Goal: Information Seeking & Learning: Learn about a topic

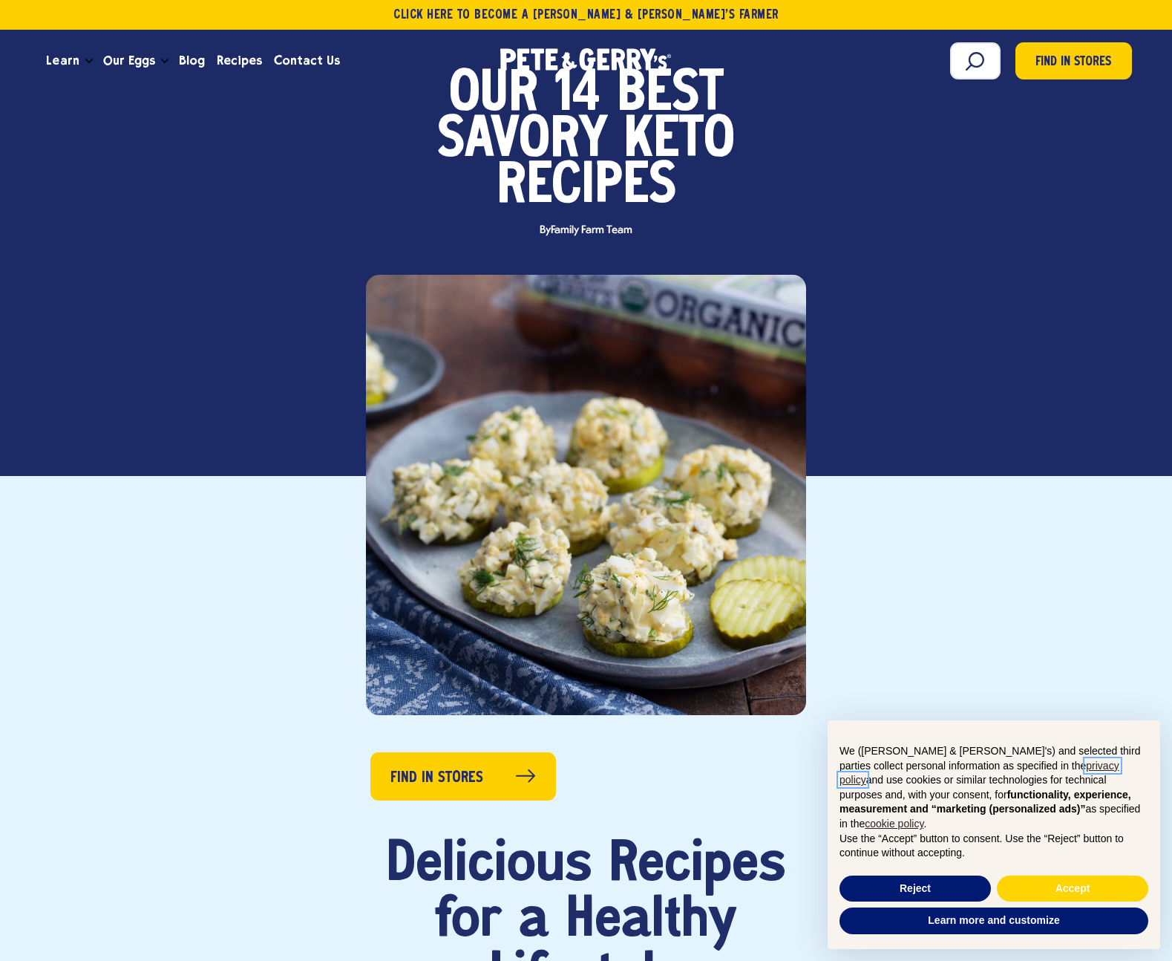
scroll to position [408, 0]
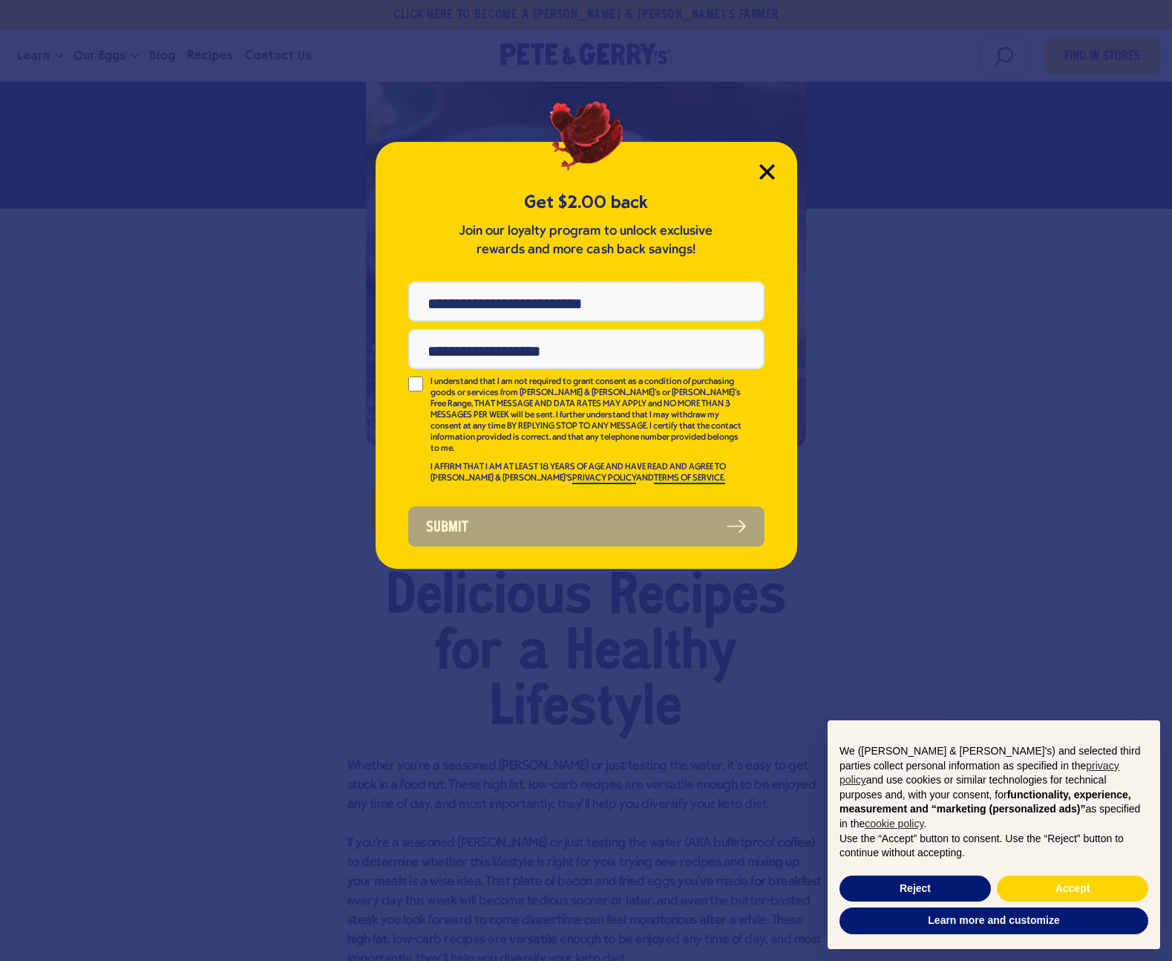
click at [768, 169] on icon "Close Modal" at bounding box center [766, 171] width 13 height 13
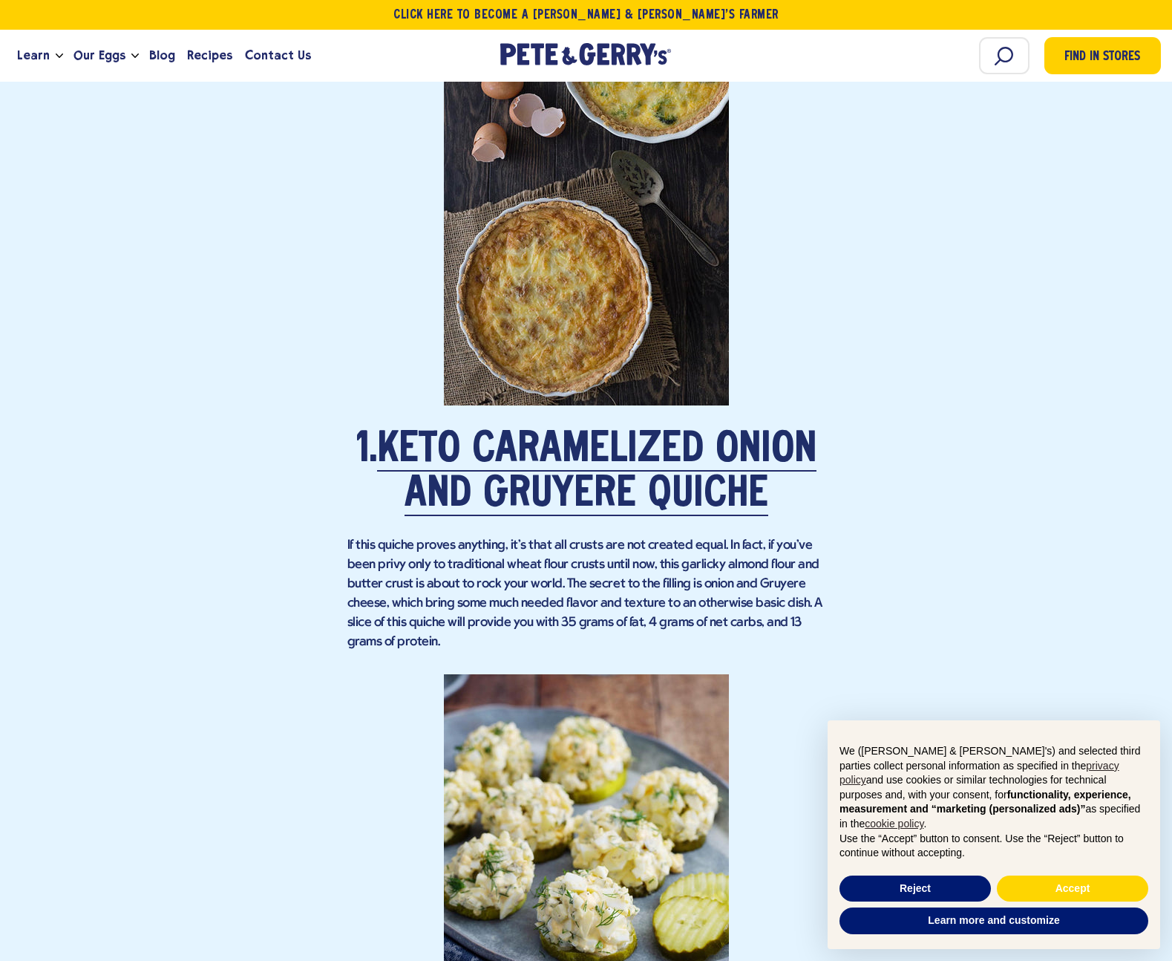
scroll to position [0, 0]
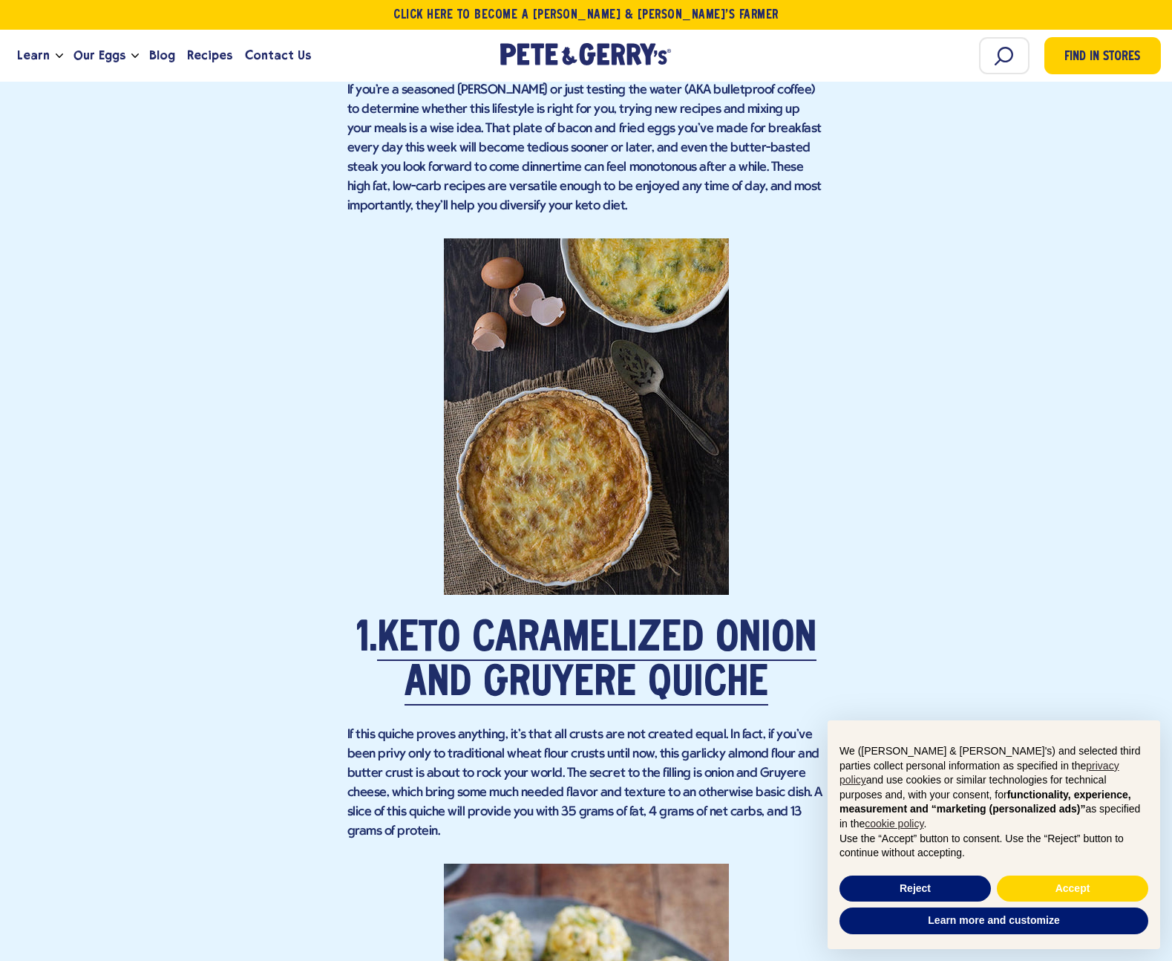
scroll to position [1209, 0]
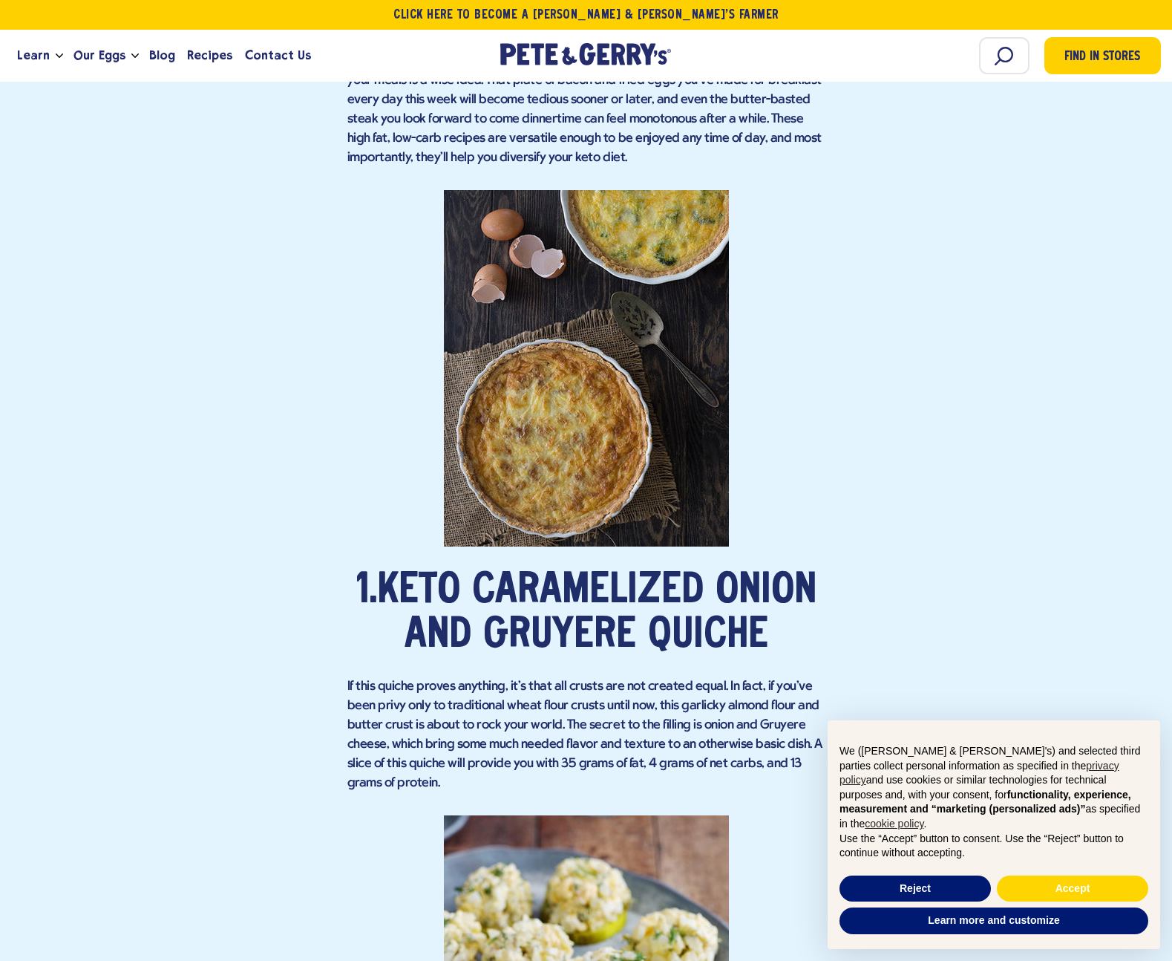
click at [581, 586] on link "Keto Caramelized Onion and Gruyere Quiche" at bounding box center [597, 614] width 440 height 86
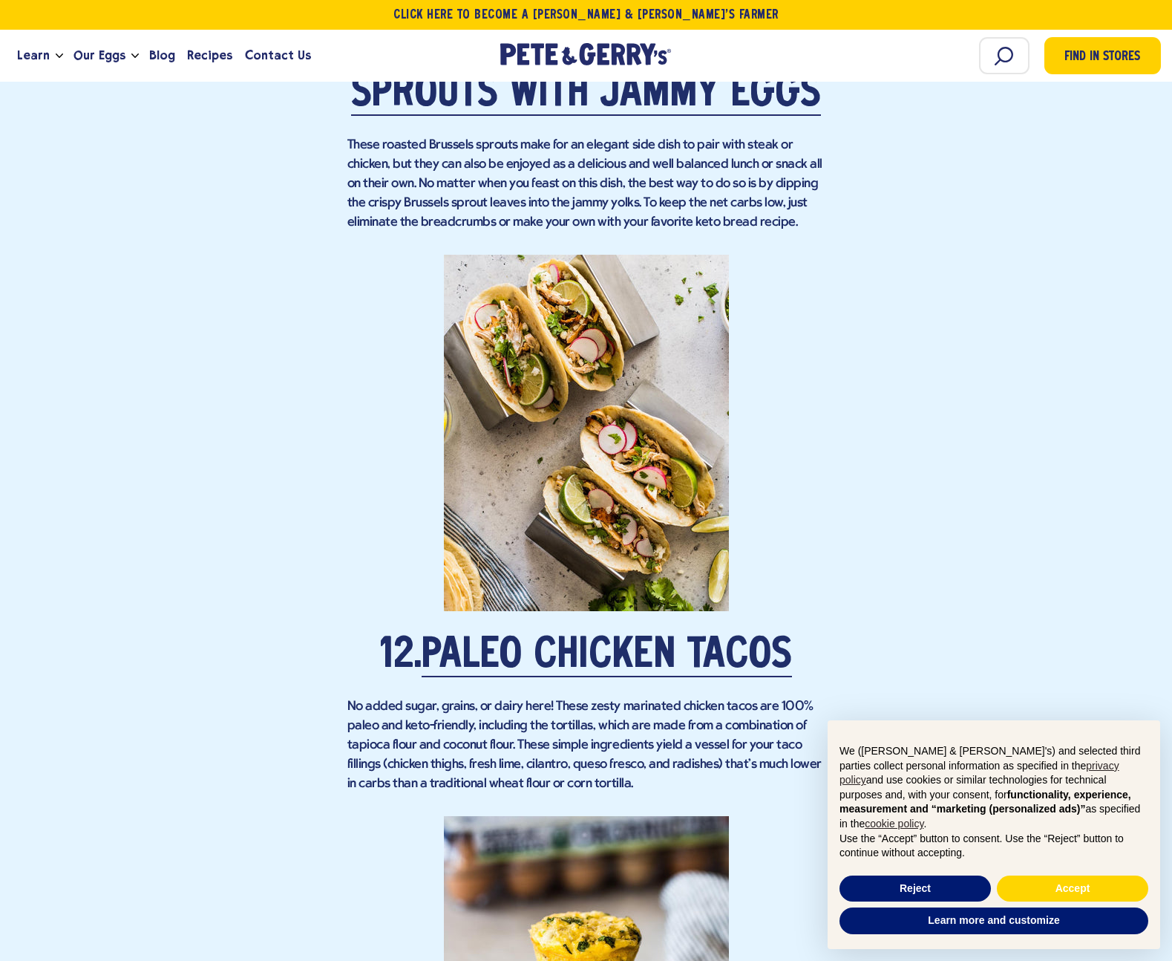
scroll to position [7813, 0]
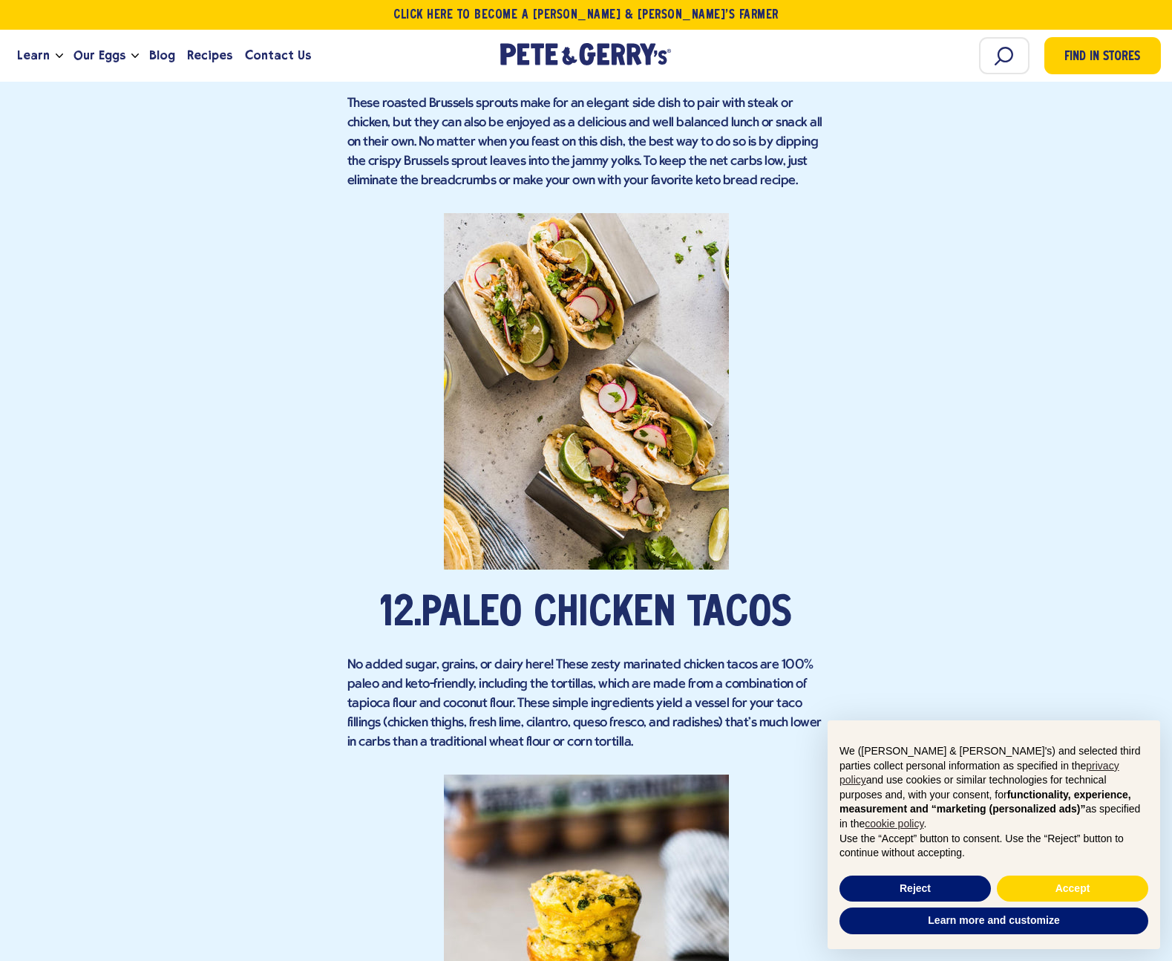
click at [601, 594] on link "Paleo Chicken Tacos" at bounding box center [607, 615] width 370 height 42
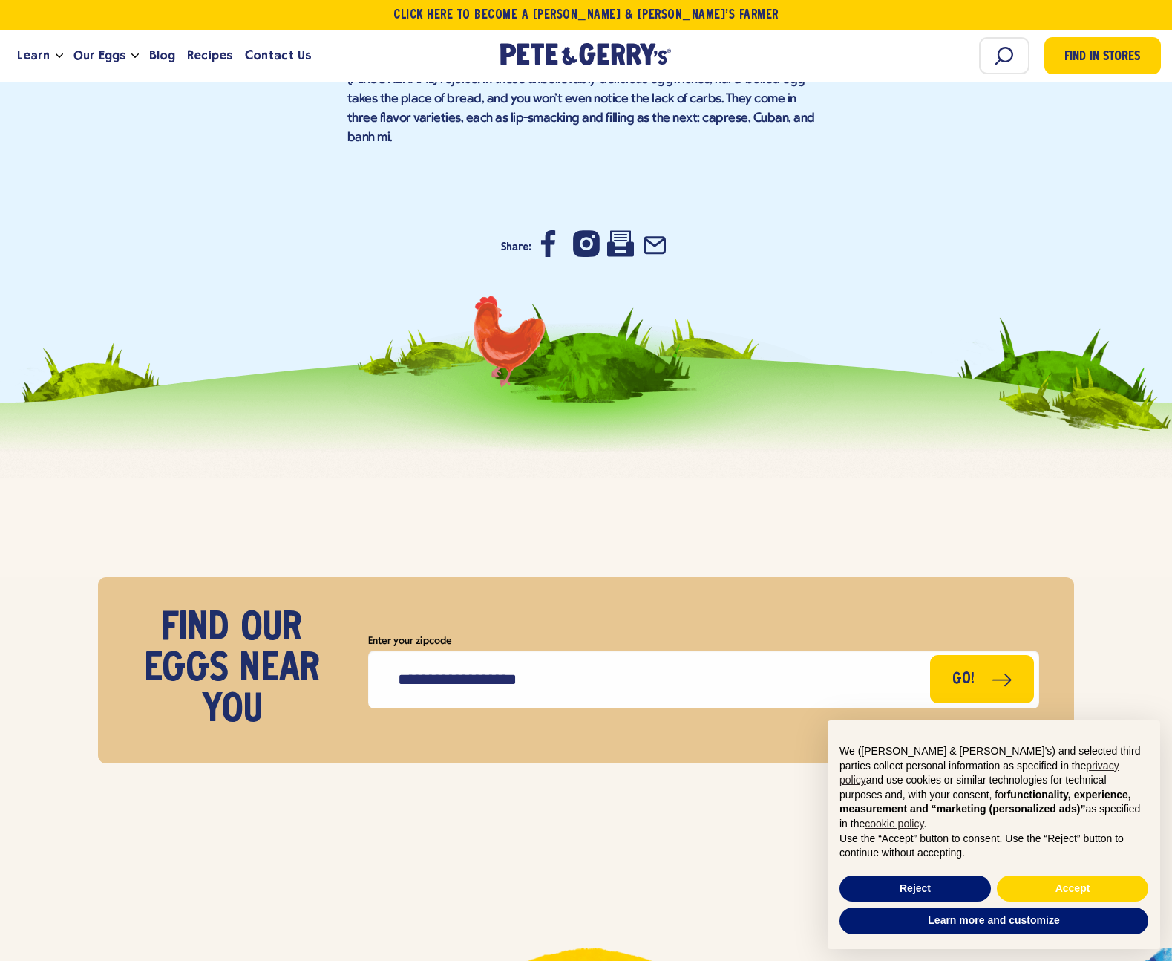
scroll to position [10392, 0]
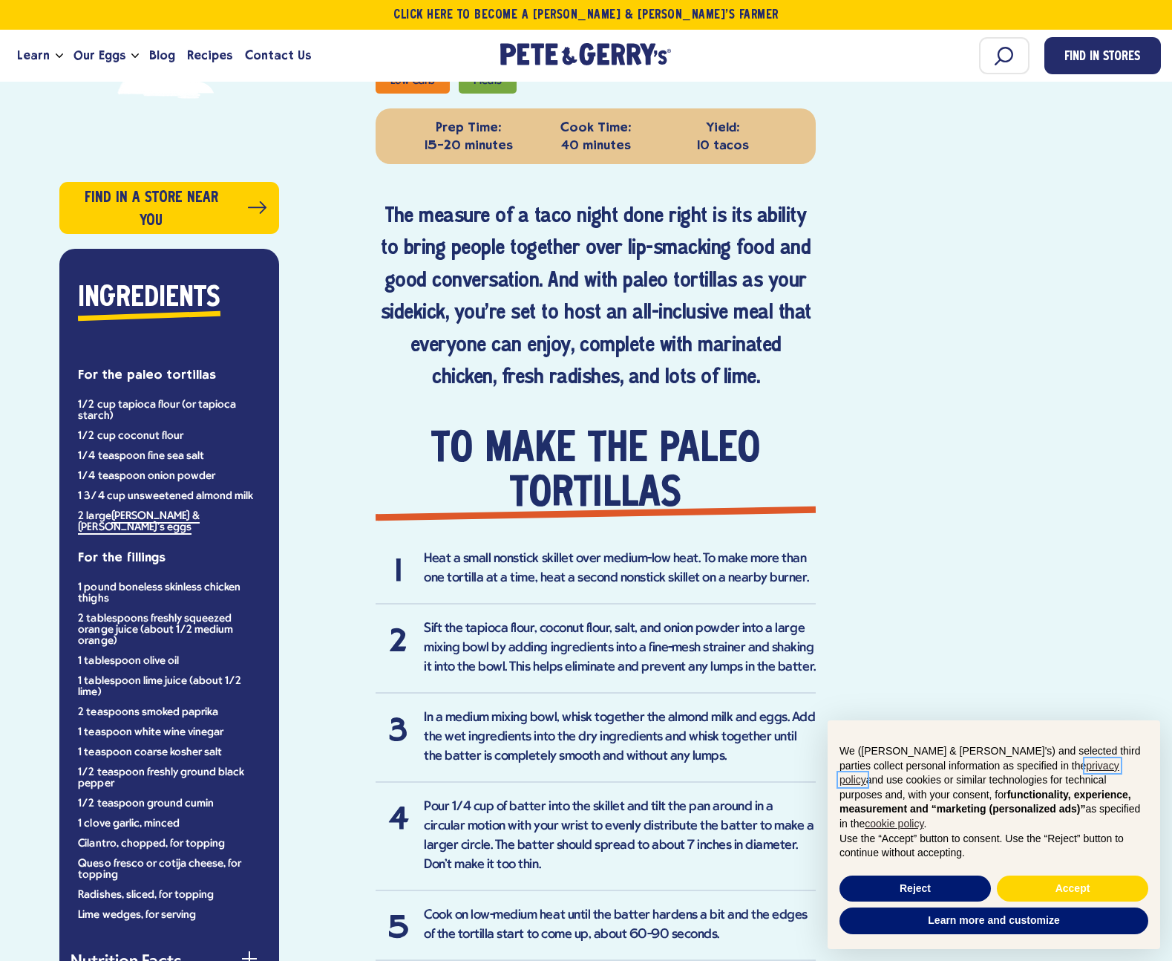
scroll to position [709, 0]
